Goal: Book appointment/travel/reservation

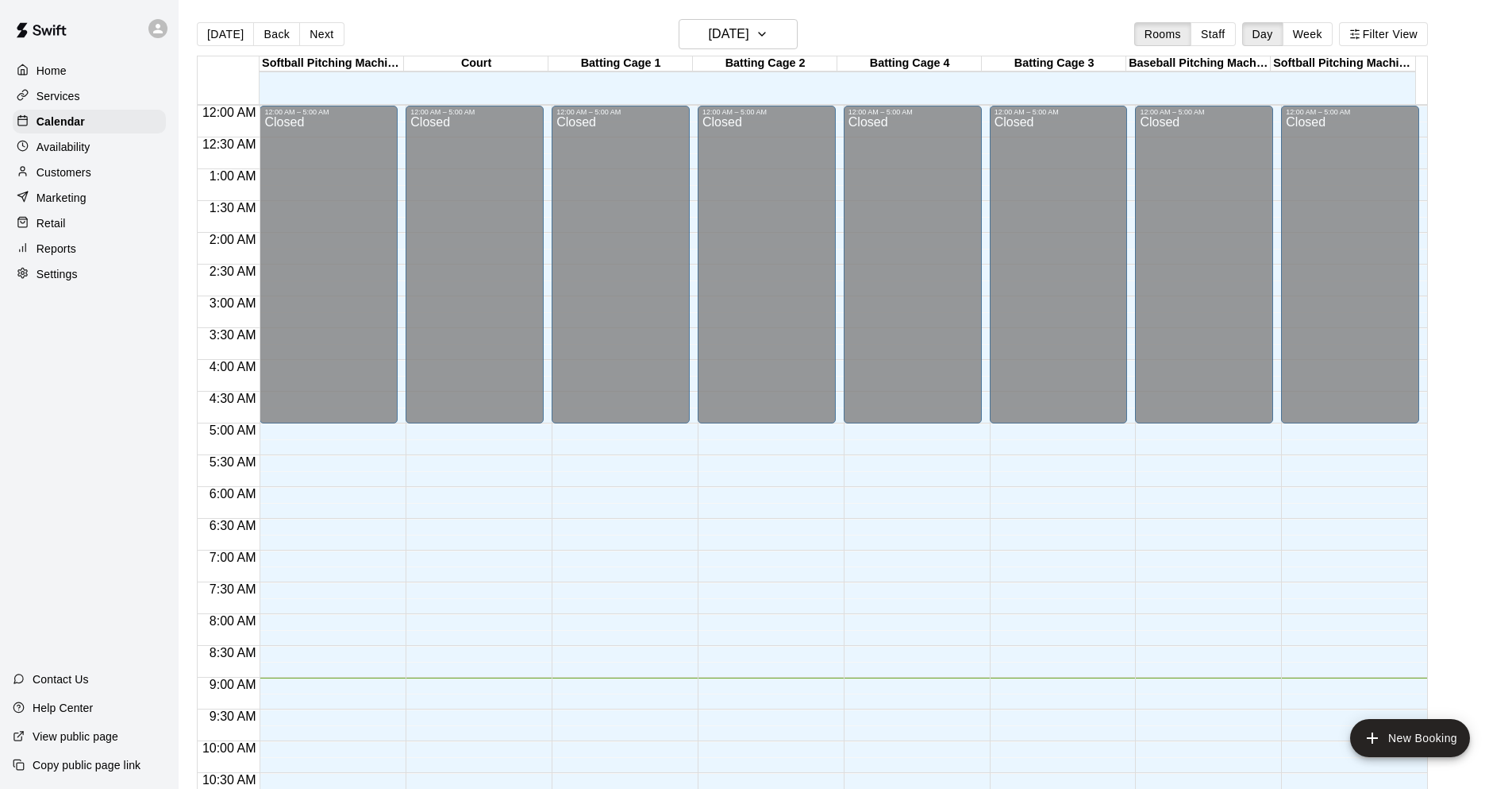
scroll to position [156, 0]
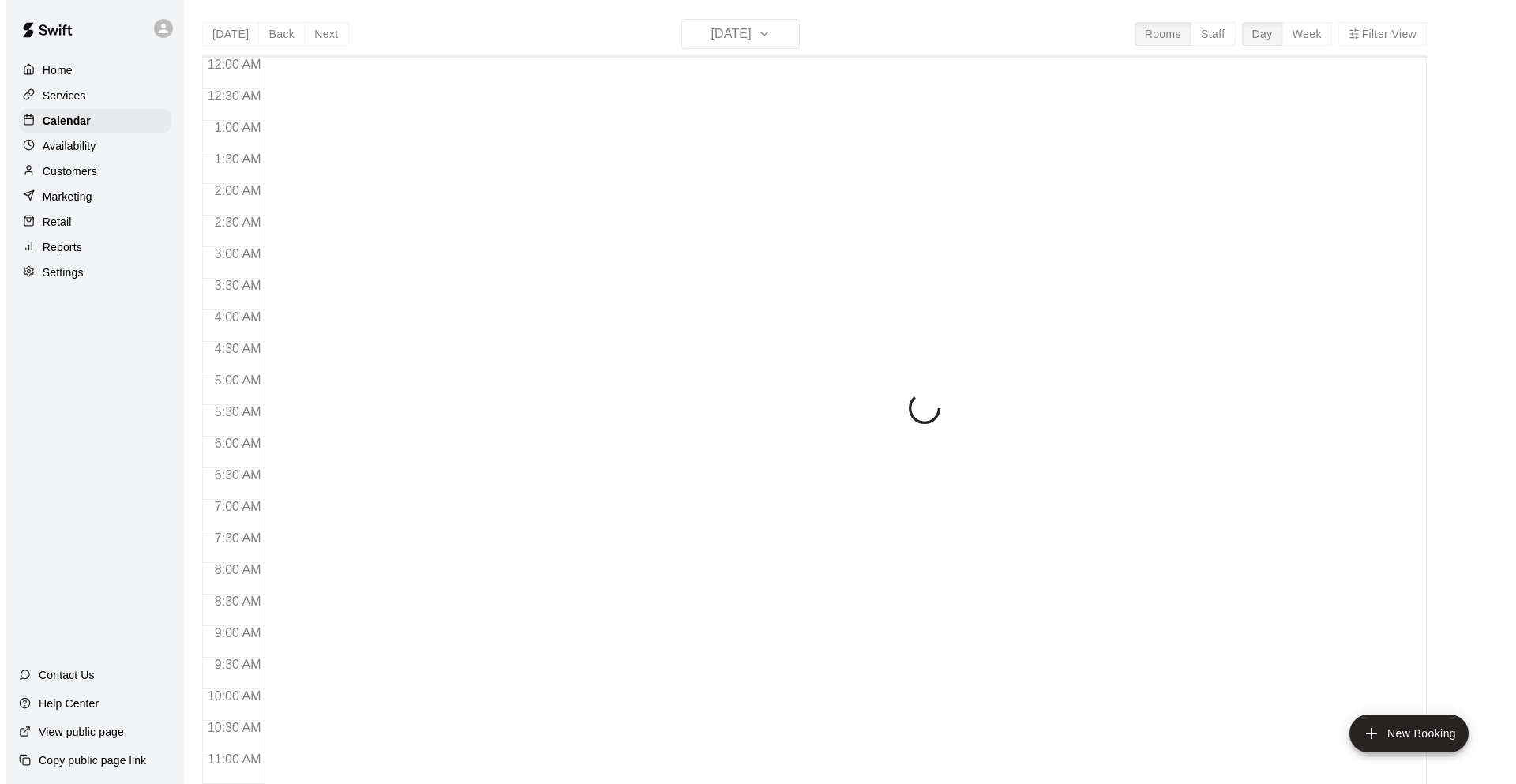
scroll to position [569, 0]
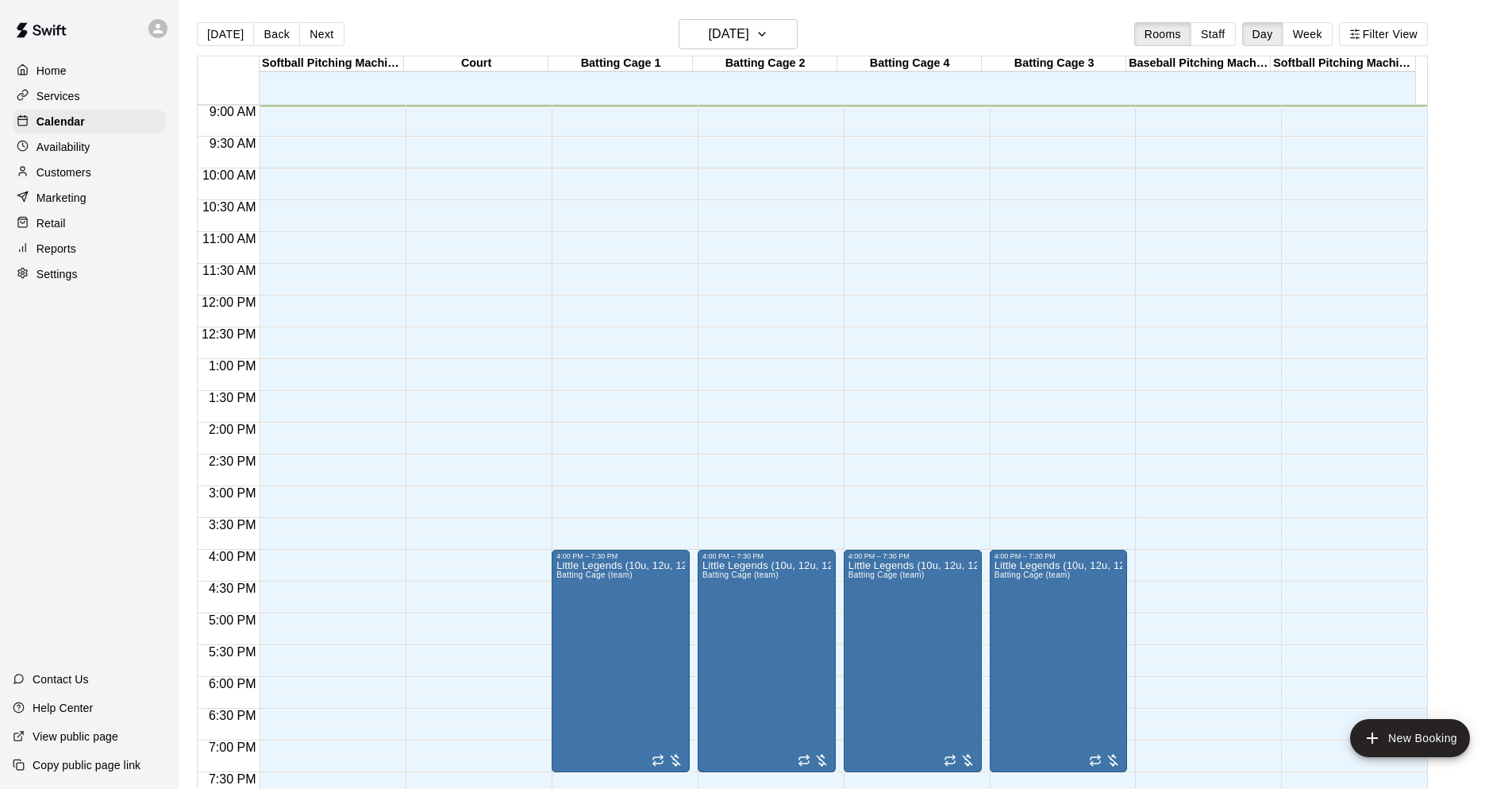
click at [464, 491] on div "12:00 AM – 5:00 AM Closed 10:30 PM – 11:59 PM Closed" at bounding box center [475, 296] width 139 height 1525
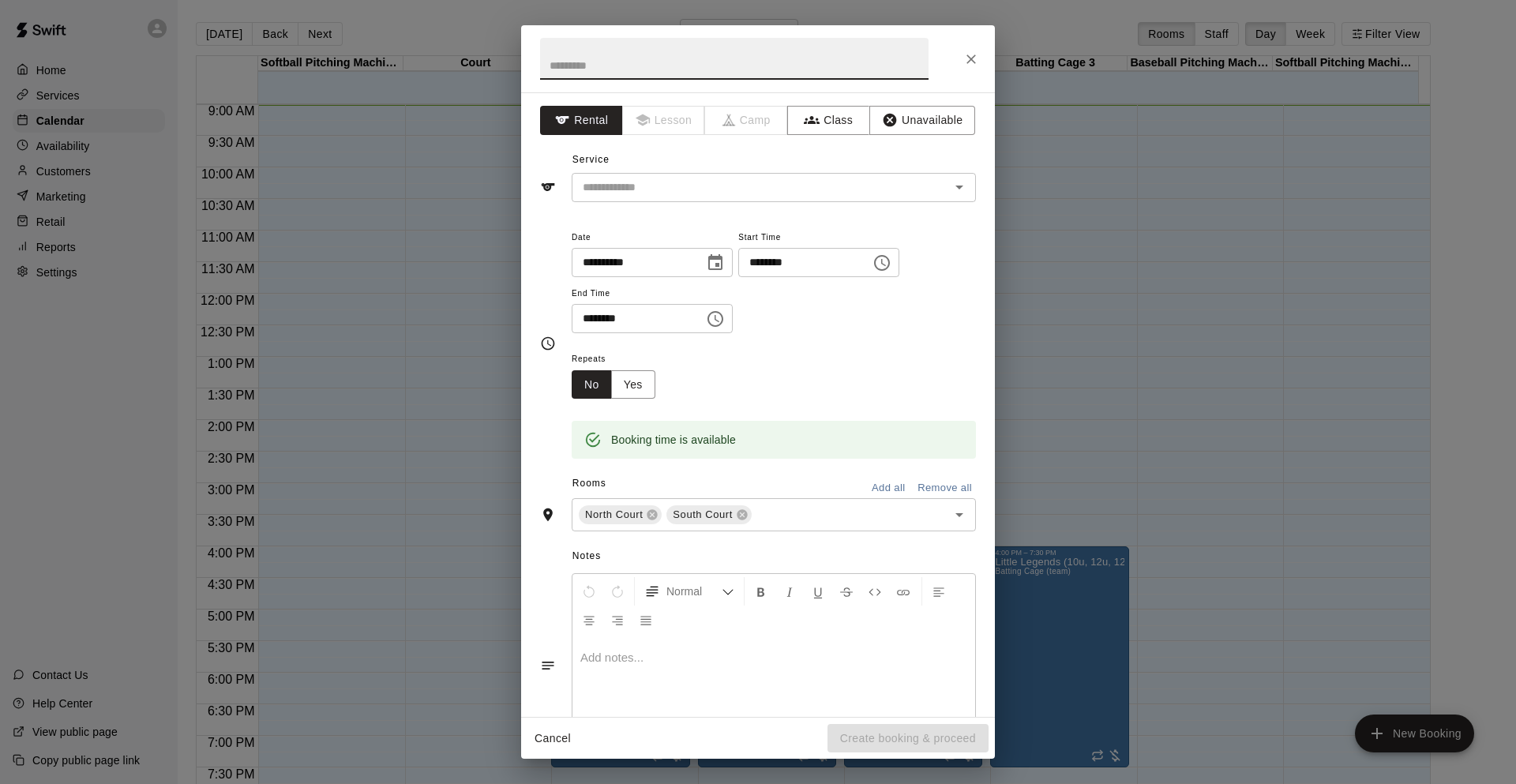
click at [725, 317] on icon "Choose time, selected time is 3:30 PM" at bounding box center [715, 319] width 19 height 19
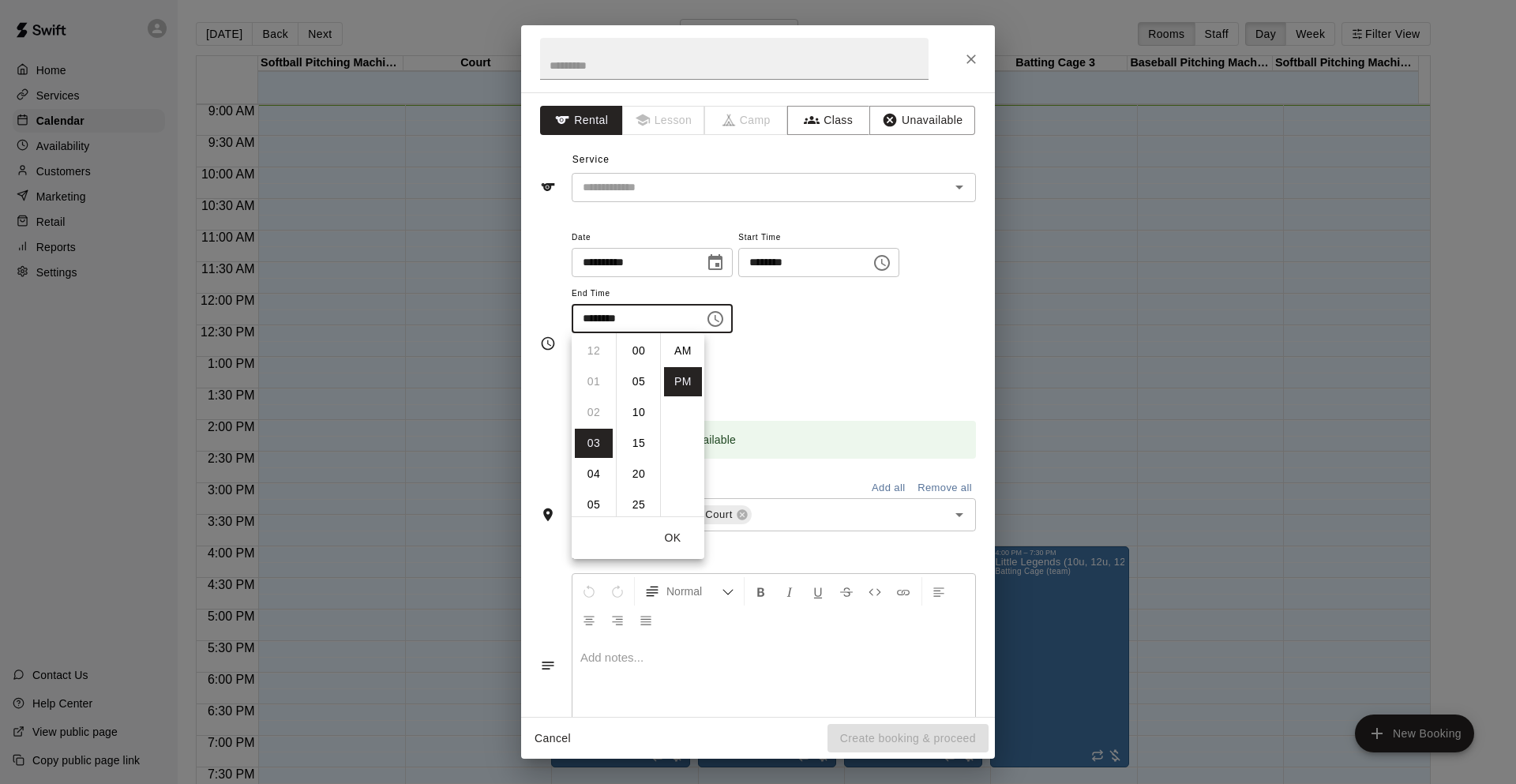
scroll to position [28, 0]
click at [592, 444] on li "06" at bounding box center [593, 443] width 38 height 29
type input "********"
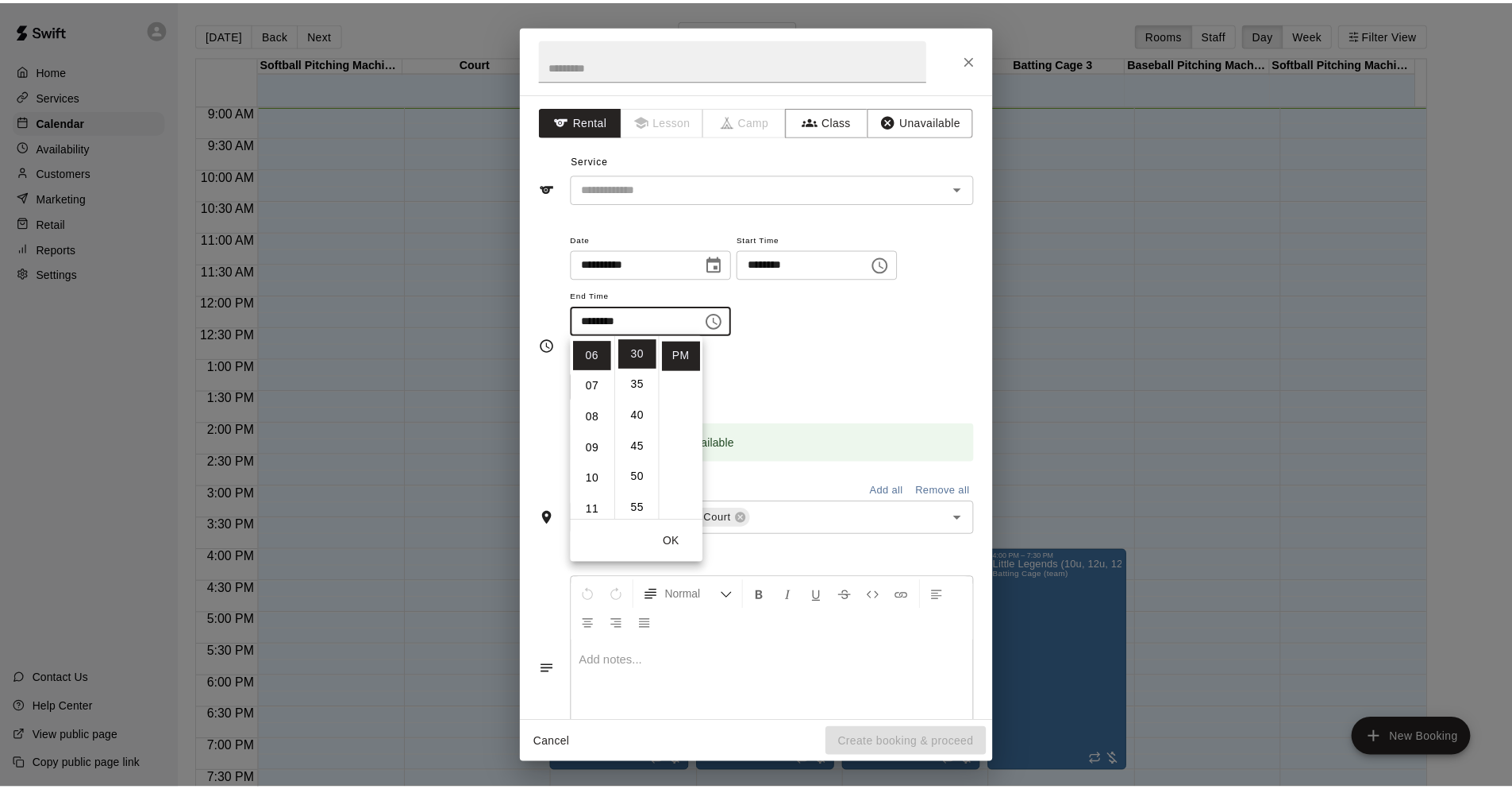
scroll to position [186, 0]
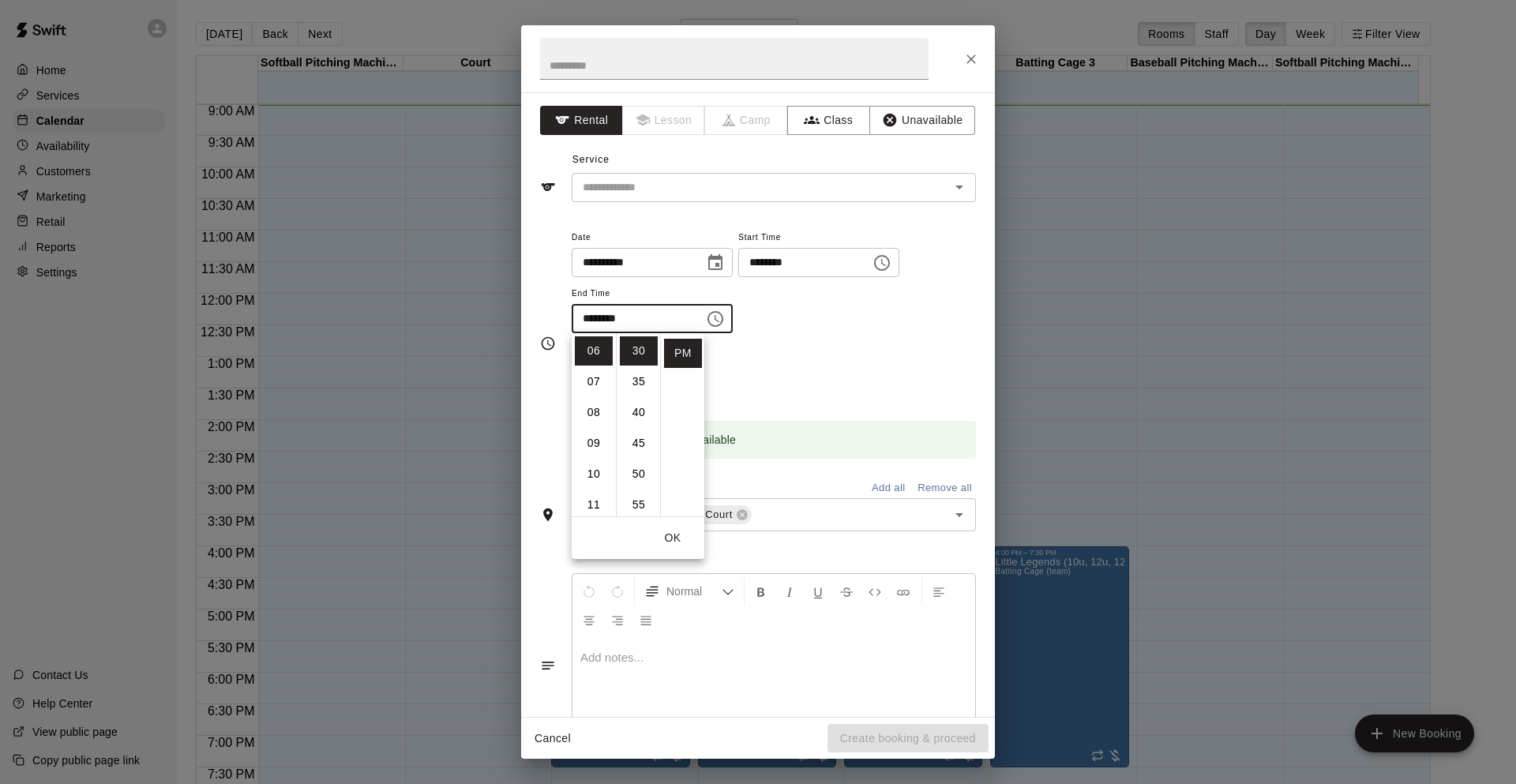
click at [771, 382] on div "Repeats No Yes" at bounding box center [774, 373] width 404 height 49
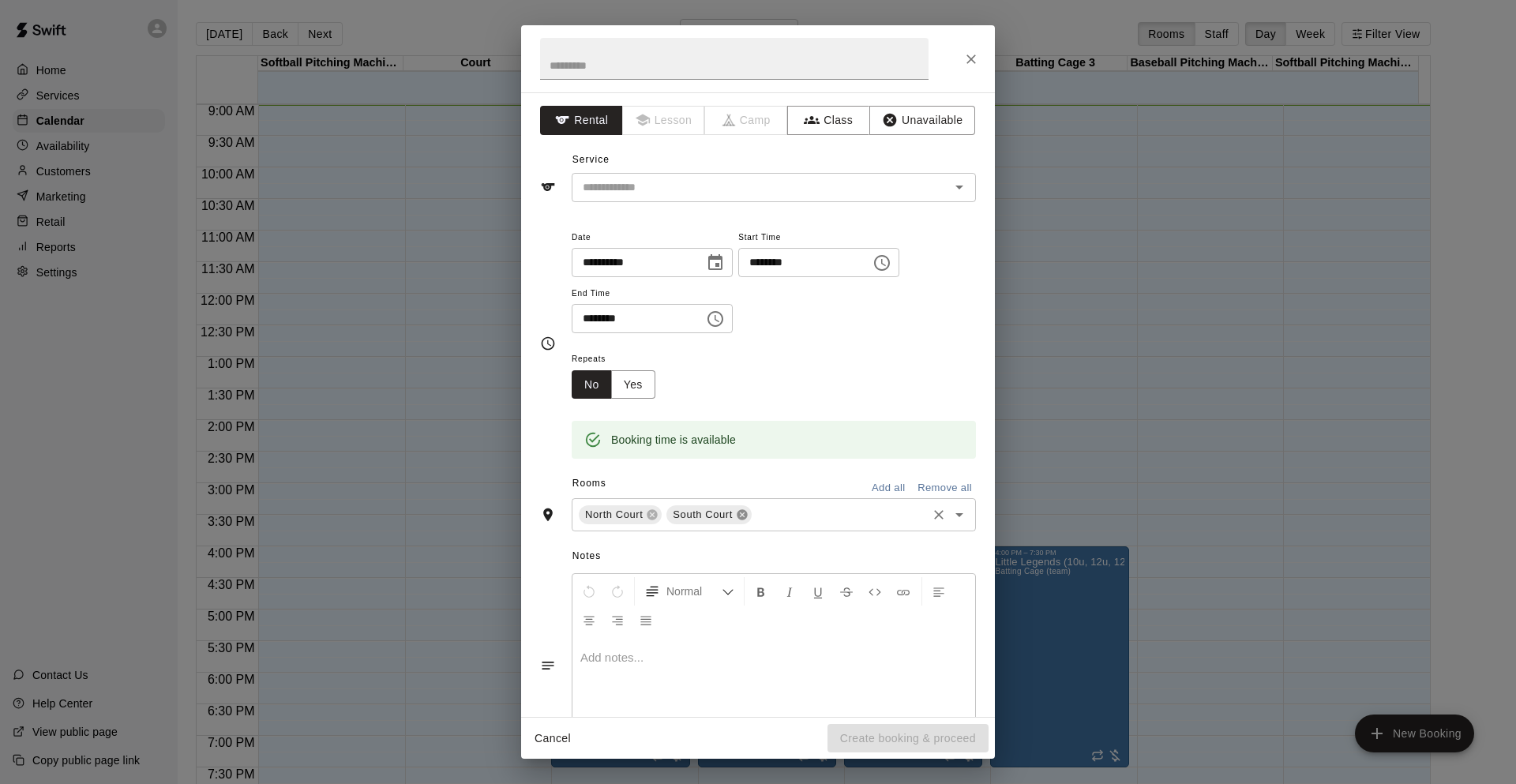
click at [743, 515] on icon at bounding box center [742, 514] width 11 height 11
click at [949, 183] on icon "Open" at bounding box center [959, 187] width 19 height 19
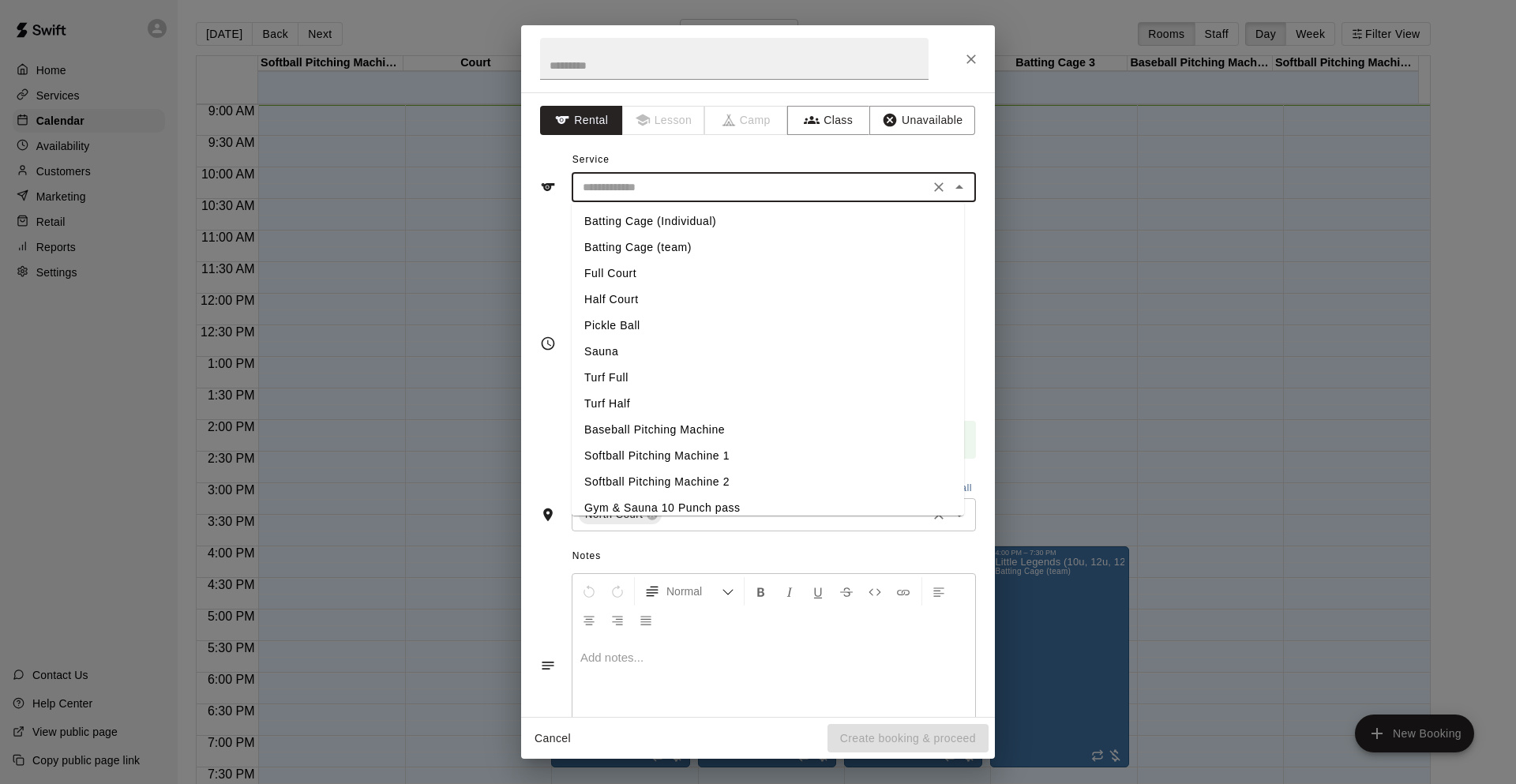
click at [796, 220] on li "Batting Cage (Individual)" at bounding box center [768, 221] width 392 height 26
type input "**********"
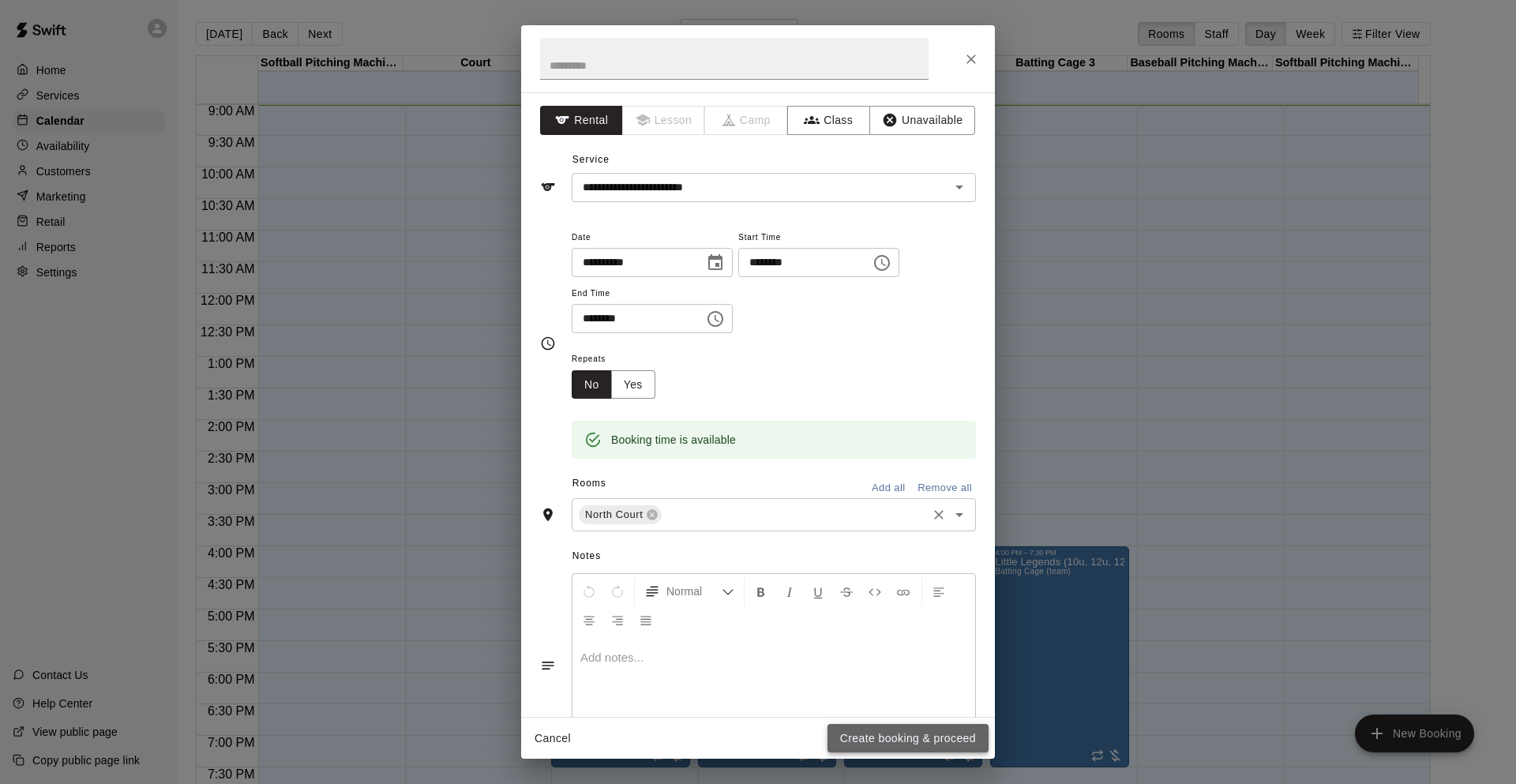
click at [893, 734] on button "Create booking & proceed" at bounding box center [907, 738] width 161 height 29
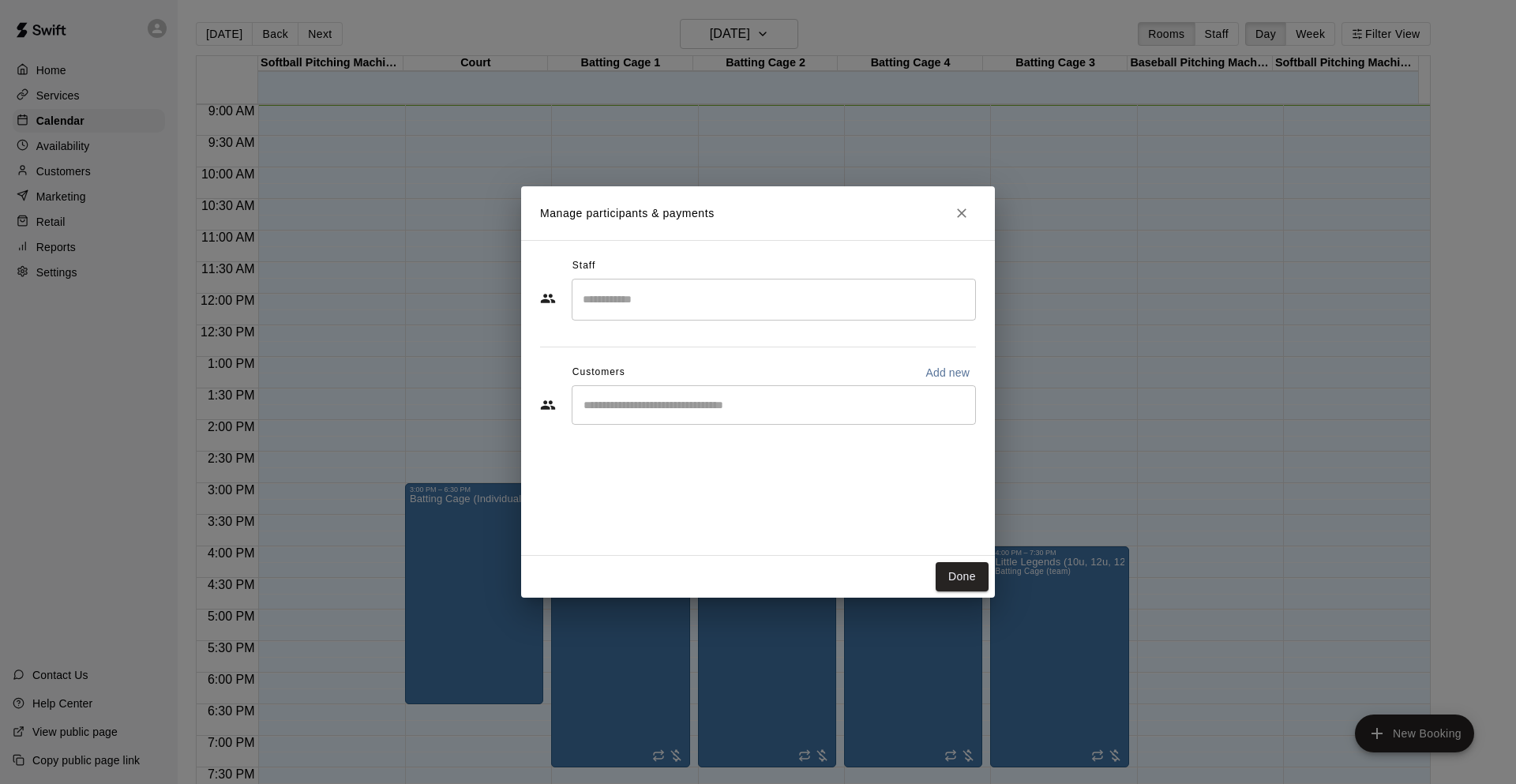
click at [709, 402] on input "Start typing to search customers..." at bounding box center [774, 405] width 390 height 16
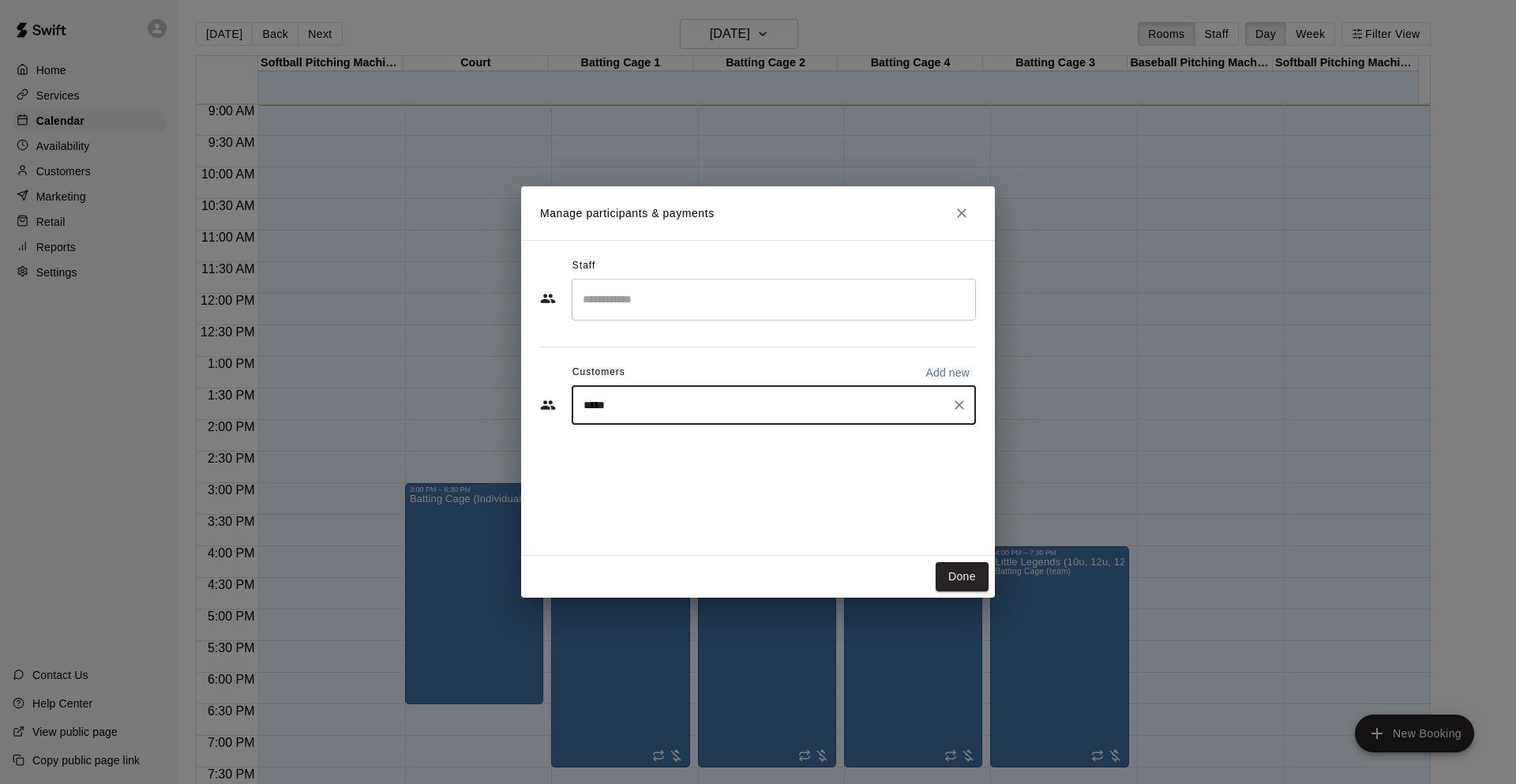
type input "******"
click at [709, 466] on div "[PERSON_NAME] [EMAIL_ADDRESS][DOMAIN_NAME]" at bounding box center [700, 450] width 170 height 34
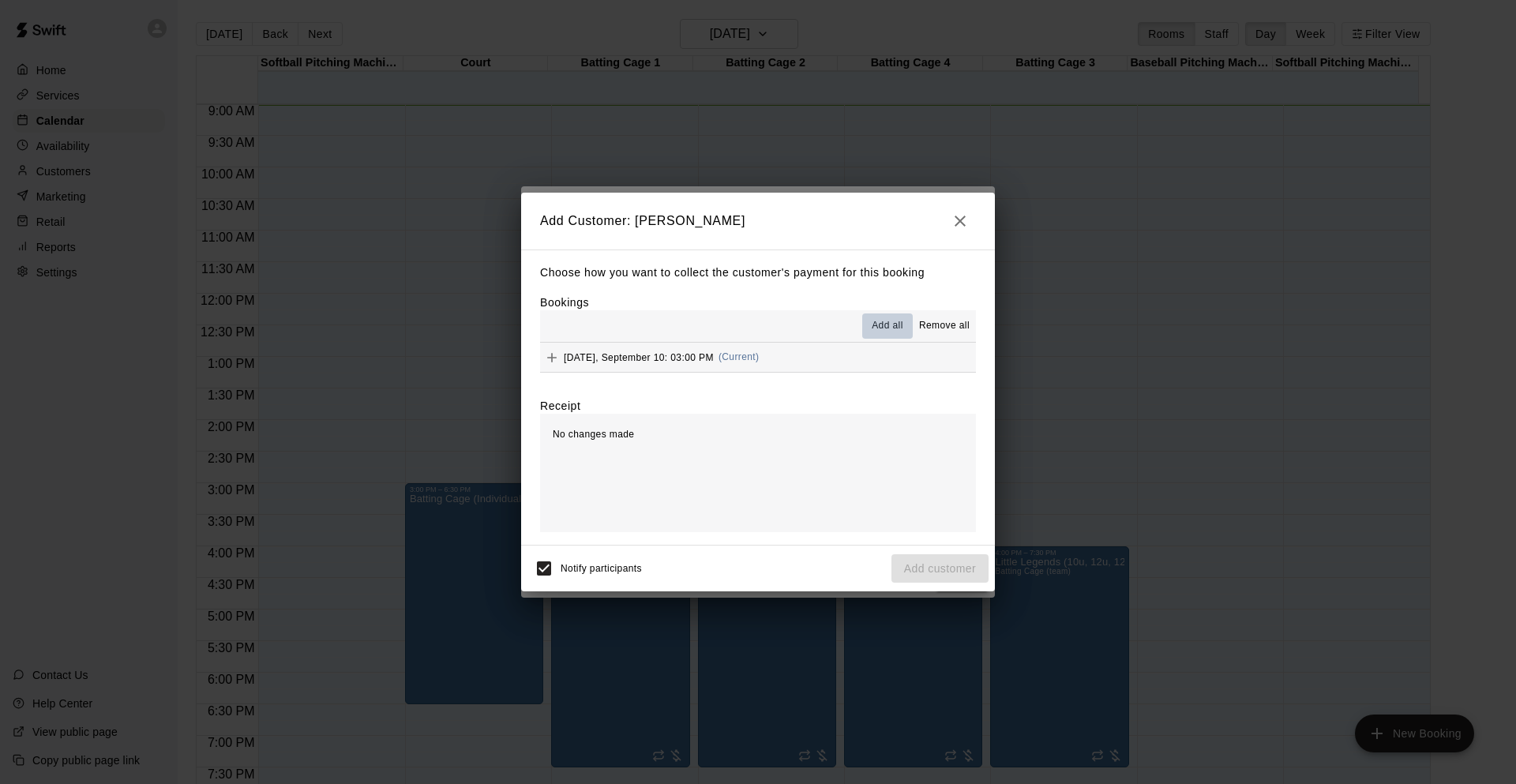
click at [877, 332] on span "Add all" at bounding box center [887, 326] width 32 height 16
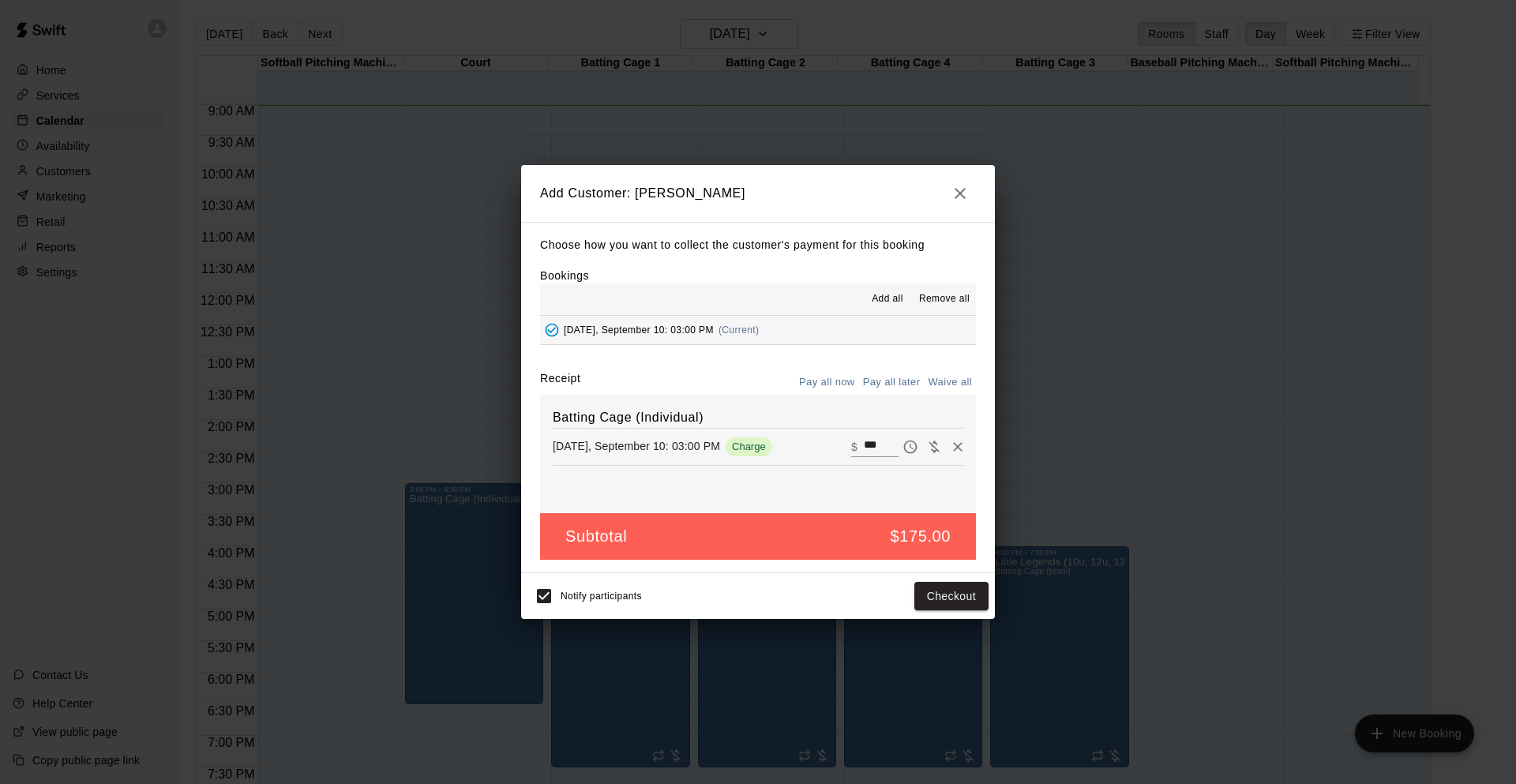
click at [888, 385] on button "Pay all later" at bounding box center [892, 381] width 66 height 24
click at [970, 594] on button "Add customer" at bounding box center [939, 596] width 97 height 29
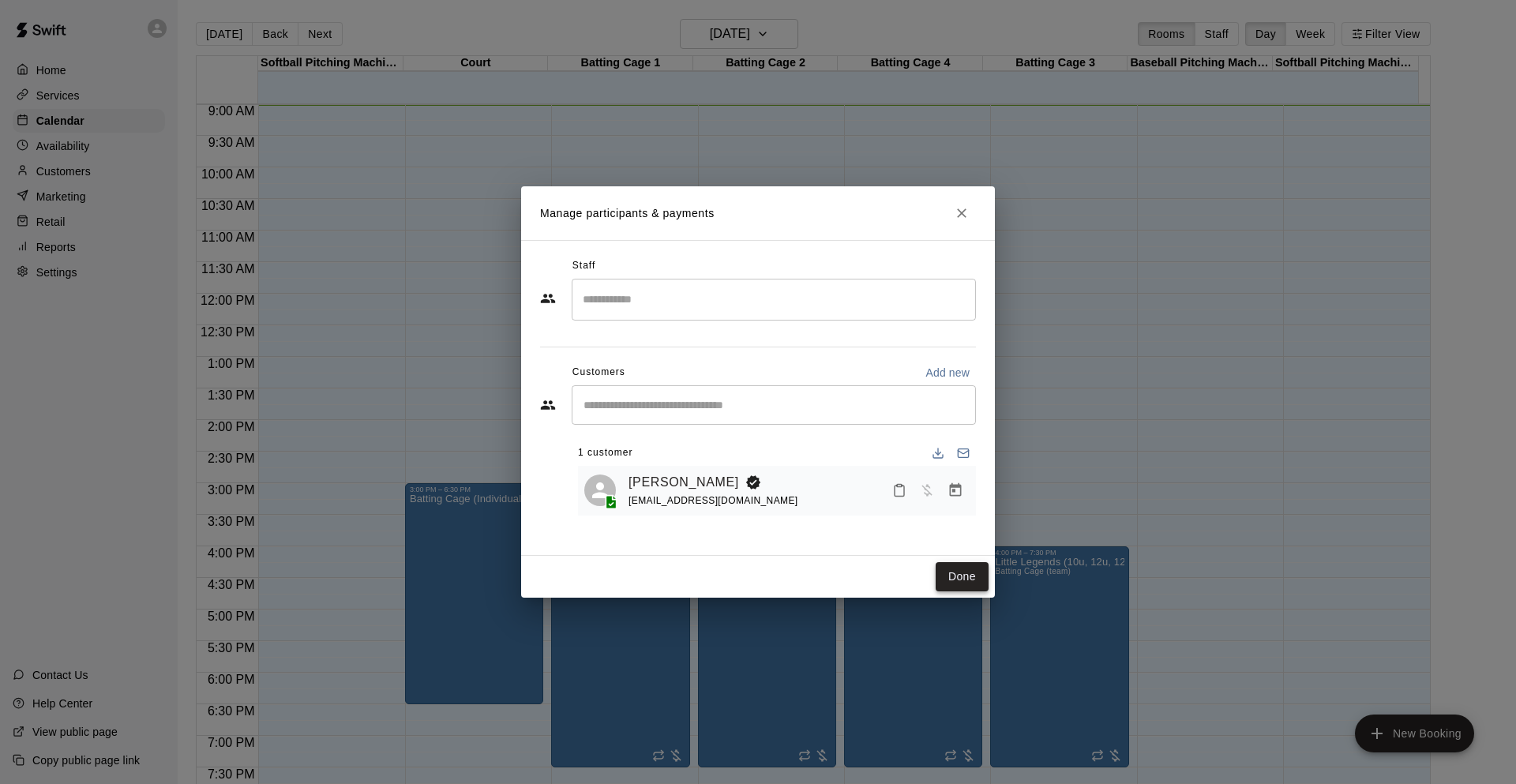
click at [954, 567] on button "Done" at bounding box center [962, 576] width 52 height 29
